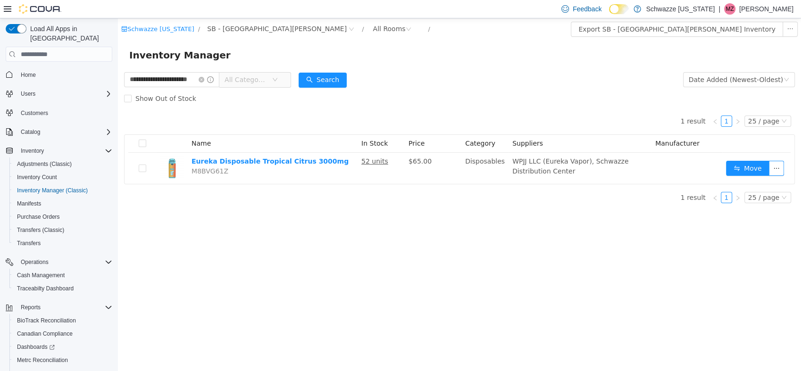
scroll to position [43, 0]
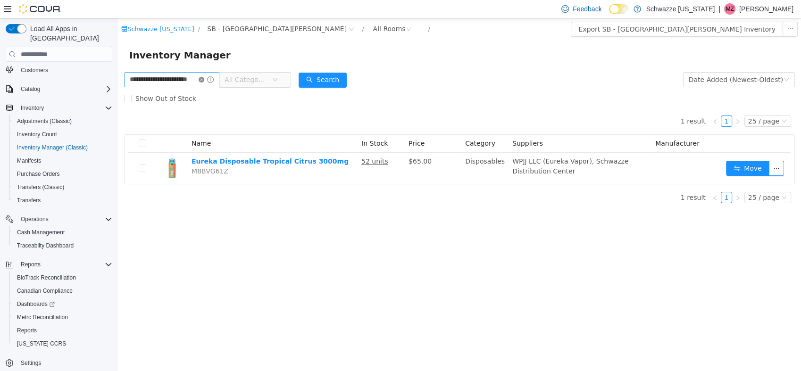
click at [204, 80] on icon "icon: close-circle" at bounding box center [202, 80] width 6 height 6
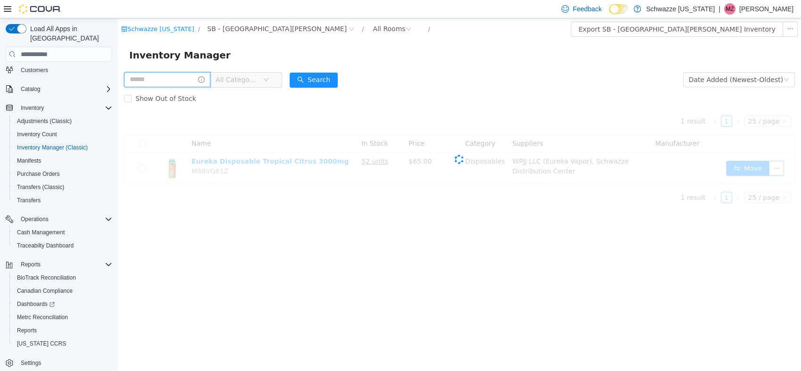
click at [200, 82] on input "text" at bounding box center [167, 79] width 86 height 15
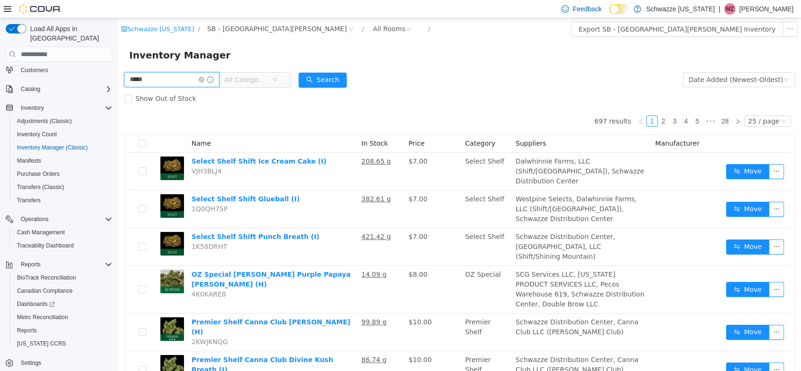
type input "*****"
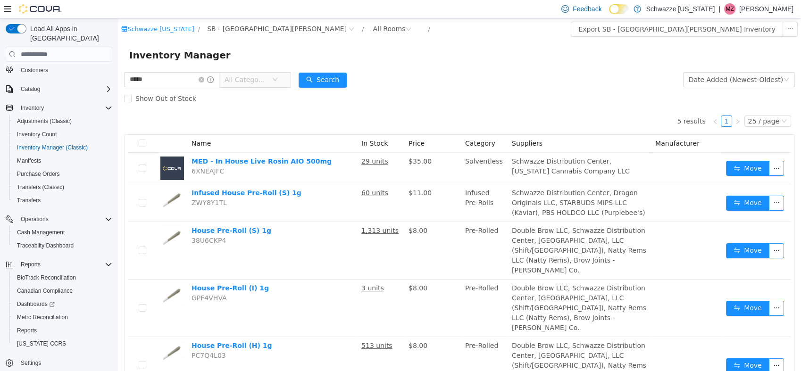
drag, startPoint x: 200, startPoint y: 82, endPoint x: 446, endPoint y: 93, distance: 245.5
click at [449, 94] on div "Show Out of Stock" at bounding box center [459, 98] width 671 height 19
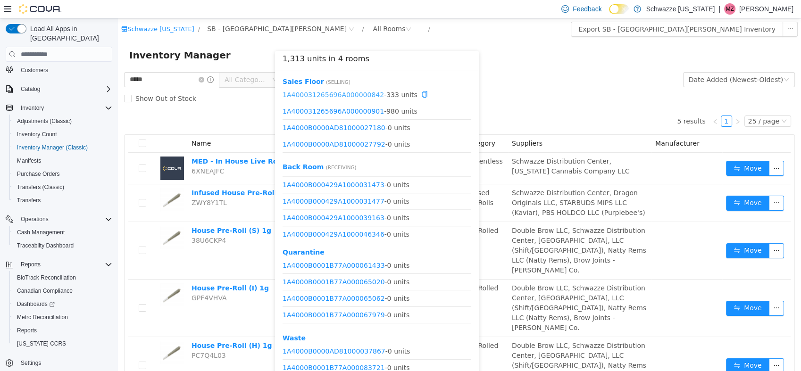
click at [363, 98] on link "1A400031265696A000000842" at bounding box center [332, 95] width 101 height 8
click at [350, 111] on link "1A400031265696A000000901" at bounding box center [332, 111] width 101 height 8
click at [421, 113] on icon "icon: copy" at bounding box center [424, 111] width 7 height 7
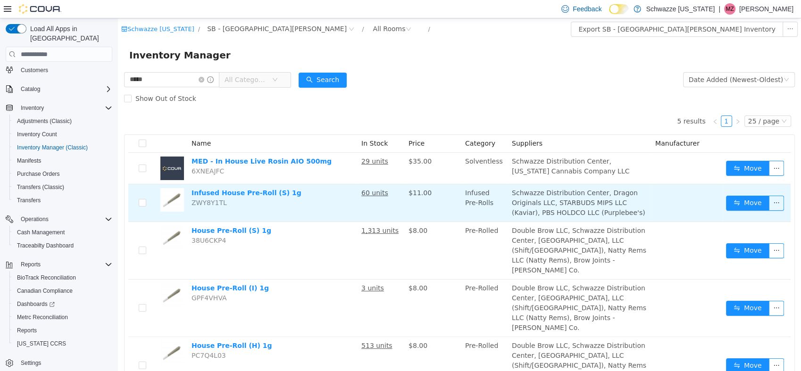
scroll to position [20, 0]
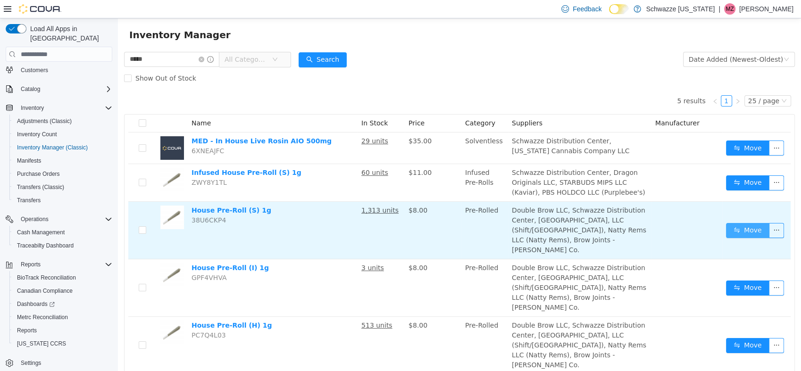
click at [729, 230] on button "Move" at bounding box center [747, 230] width 43 height 15
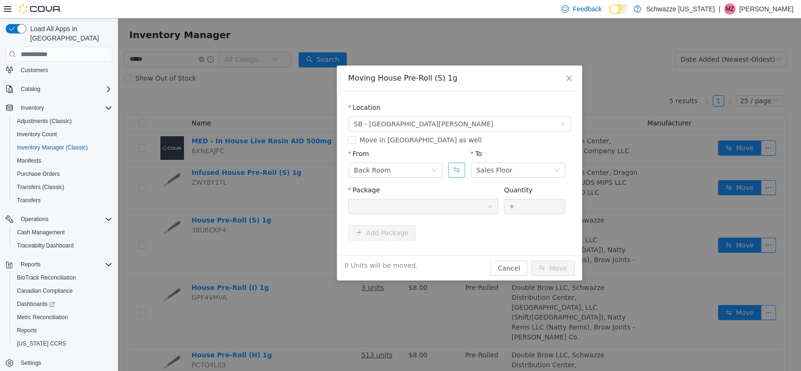
click at [458, 171] on button "Swap" at bounding box center [456, 170] width 17 height 15
click at [468, 207] on div at bounding box center [420, 206] width 133 height 14
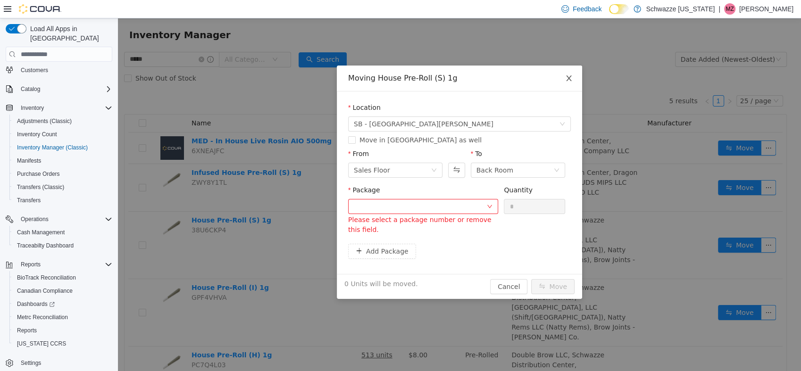
click at [574, 76] on span "Close" at bounding box center [569, 79] width 26 height 26
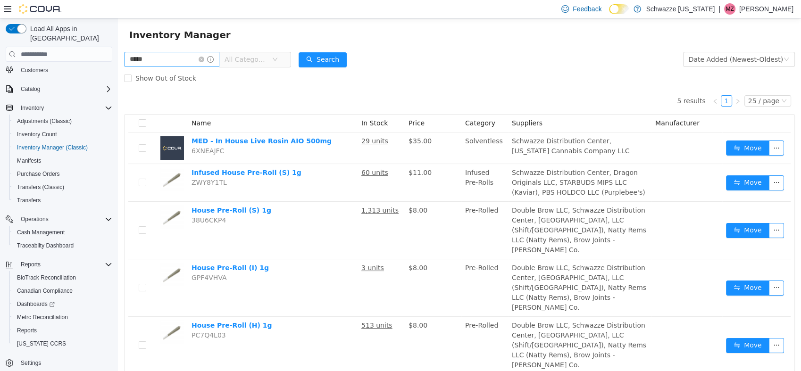
click at [217, 64] on input "*****" at bounding box center [171, 59] width 95 height 15
click at [199, 60] on input "*****" at bounding box center [171, 59] width 95 height 15
click at [204, 58] on icon "icon: close-circle" at bounding box center [202, 60] width 6 height 6
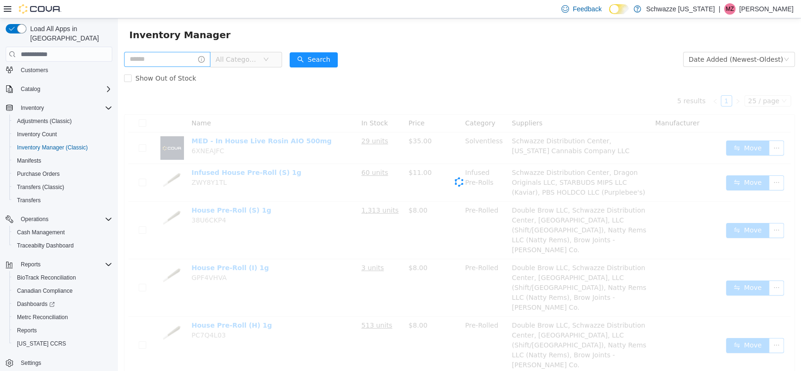
click at [191, 58] on input "text" at bounding box center [167, 59] width 86 height 15
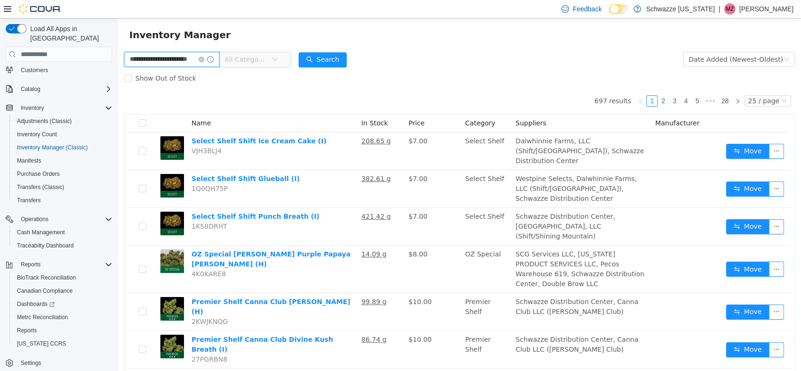
type input "**********"
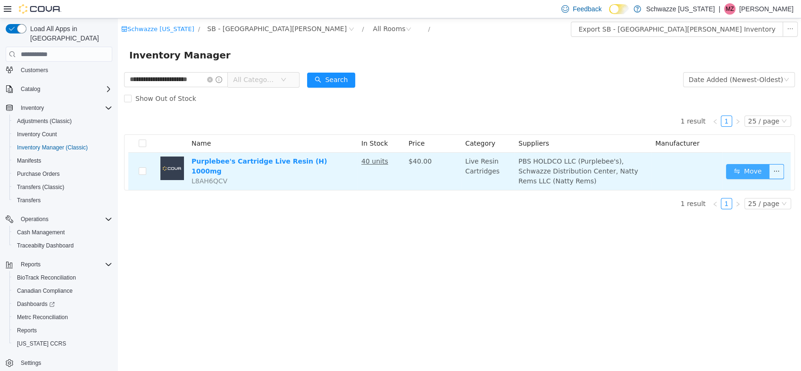
click at [748, 174] on button "Move" at bounding box center [747, 171] width 43 height 15
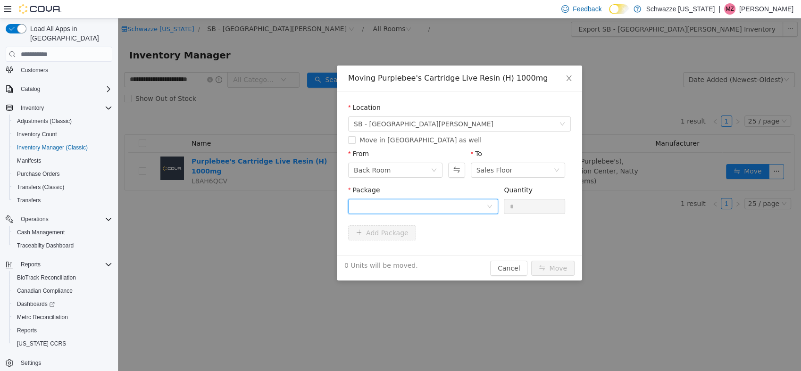
click at [458, 206] on div at bounding box center [420, 206] width 133 height 14
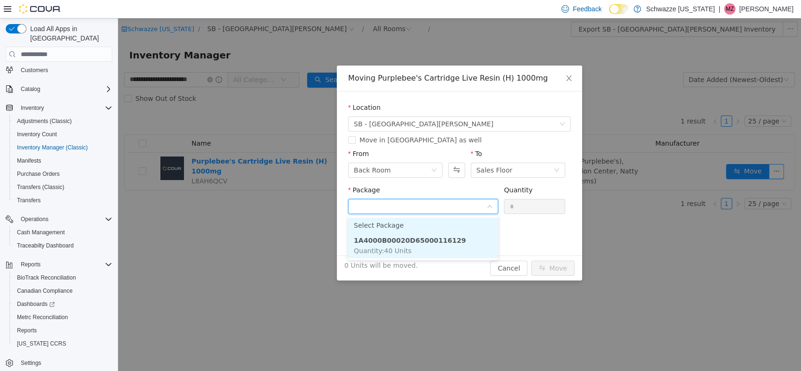
click at [465, 244] on li "1A4000B00020D65000116129 Quantity : 40 Units" at bounding box center [423, 245] width 150 height 25
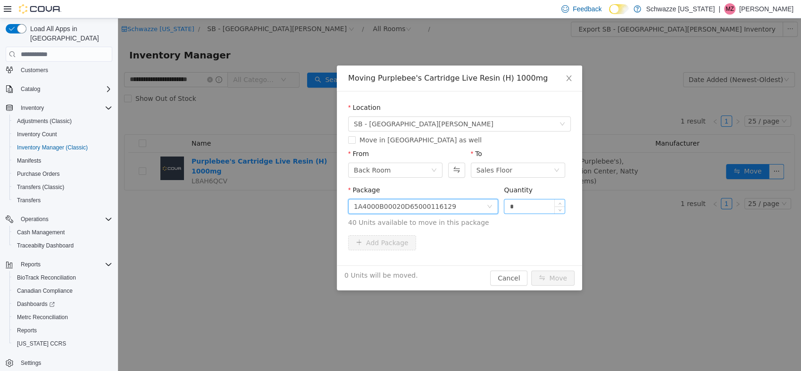
click at [543, 210] on input "*" at bounding box center [534, 206] width 60 height 14
click at [544, 282] on button "Move" at bounding box center [552, 278] width 43 height 15
type input "**"
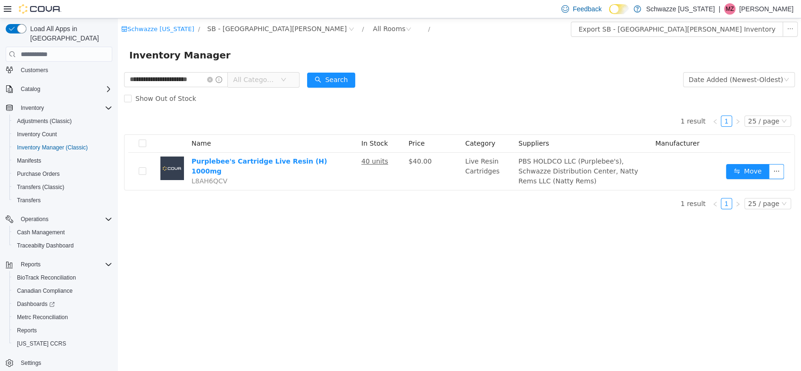
drag, startPoint x: 544, startPoint y: 282, endPoint x: 198, endPoint y: 95, distance: 393.5
click at [186, 100] on span "Show Out of Stock" at bounding box center [166, 99] width 68 height 8
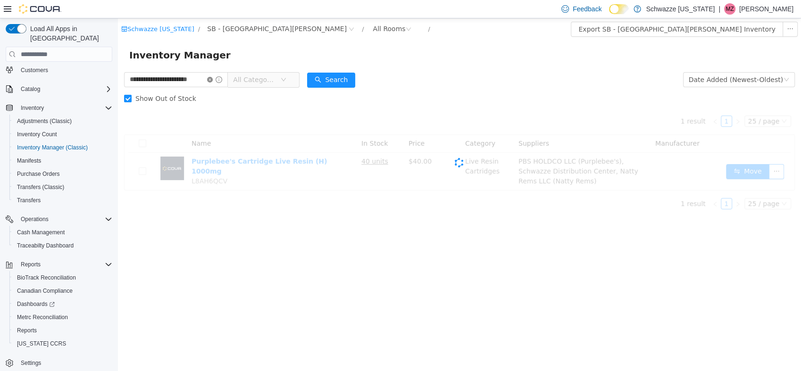
click at [210, 82] on icon "icon: close-circle" at bounding box center [210, 80] width 6 height 6
click at [174, 90] on label "Show Out of Stock" at bounding box center [162, 98] width 76 height 19
click at [171, 96] on span "Show Out of Stock" at bounding box center [166, 99] width 68 height 8
click at [164, 99] on span "Show Out of Stock" at bounding box center [166, 99] width 68 height 8
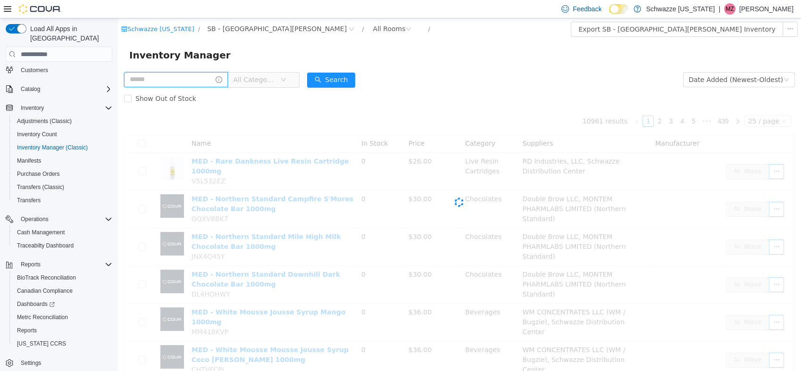
click at [172, 82] on input "text" at bounding box center [176, 79] width 104 height 15
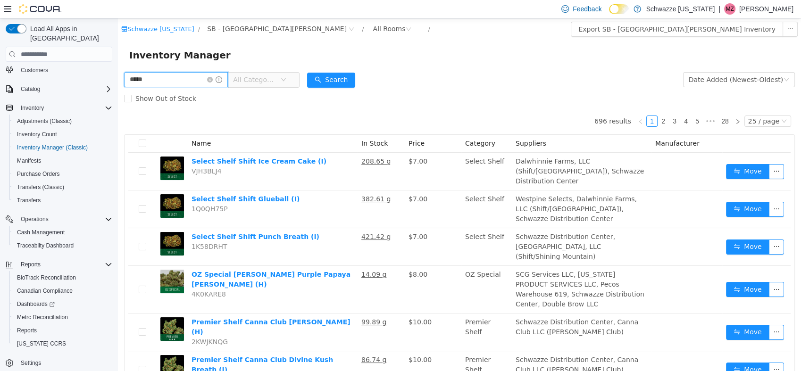
type input "*****"
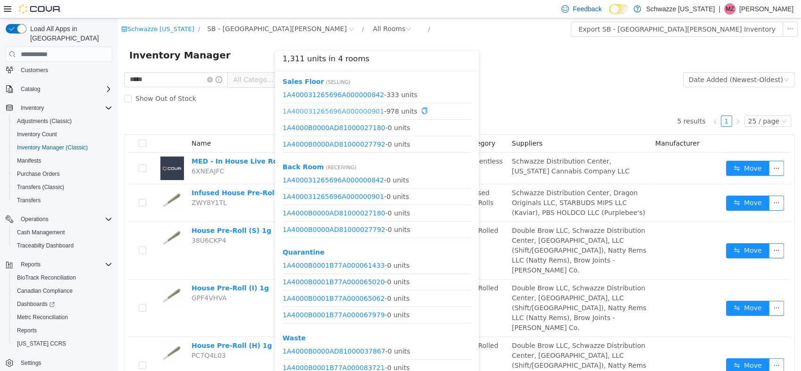
click at [354, 110] on link "1A400031265696A000000901" at bounding box center [332, 111] width 101 height 8
click at [422, 114] on icon "icon: copy" at bounding box center [424, 111] width 5 height 7
